Goal: Information Seeking & Learning: Learn about a topic

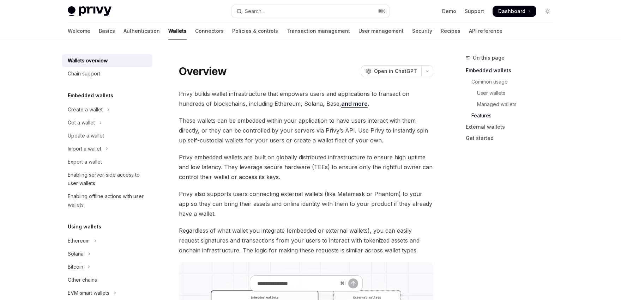
scroll to position [755, 0]
